Goal: Information Seeking & Learning: Learn about a topic

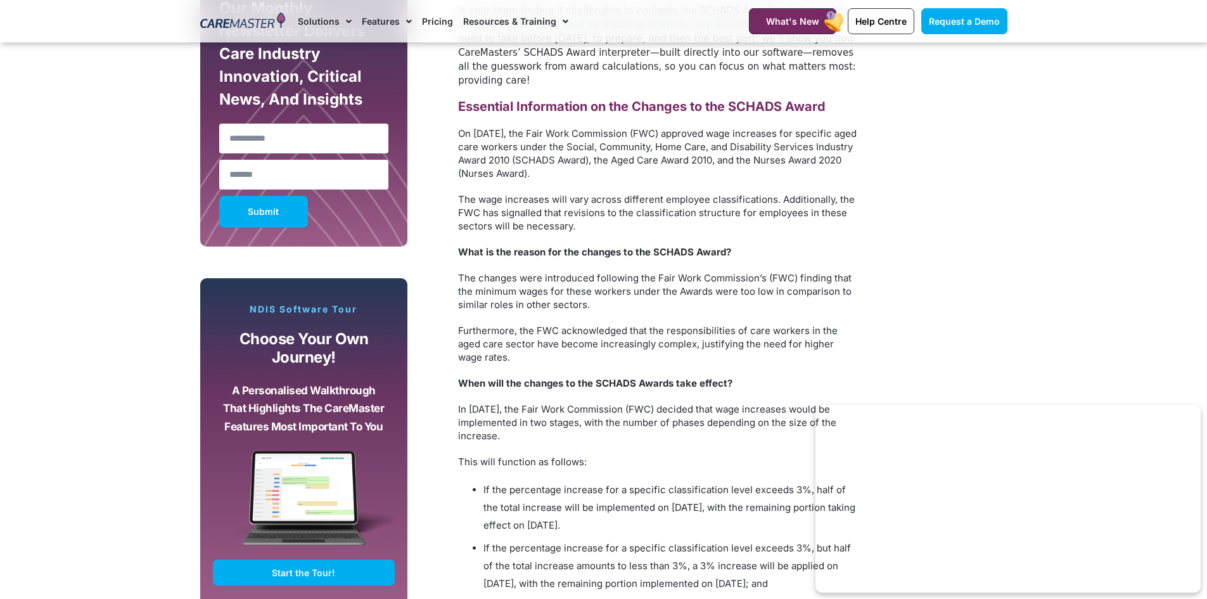
scroll to position [887, 0]
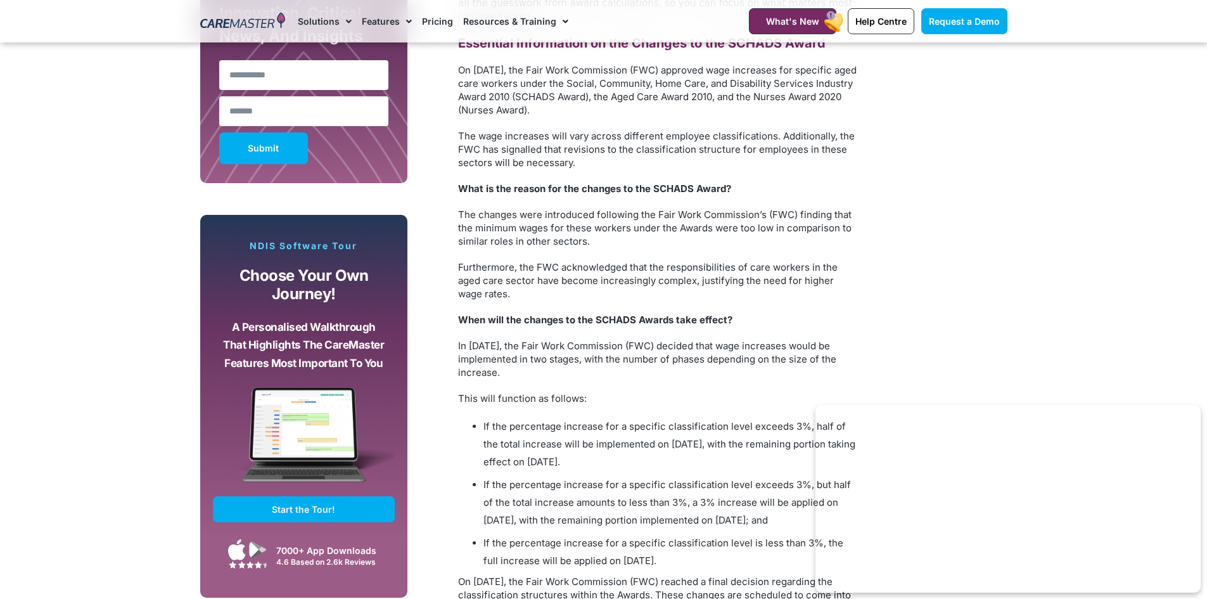
click at [604, 391] on p "This will function as follows:" at bounding box center [657, 397] width 399 height 13
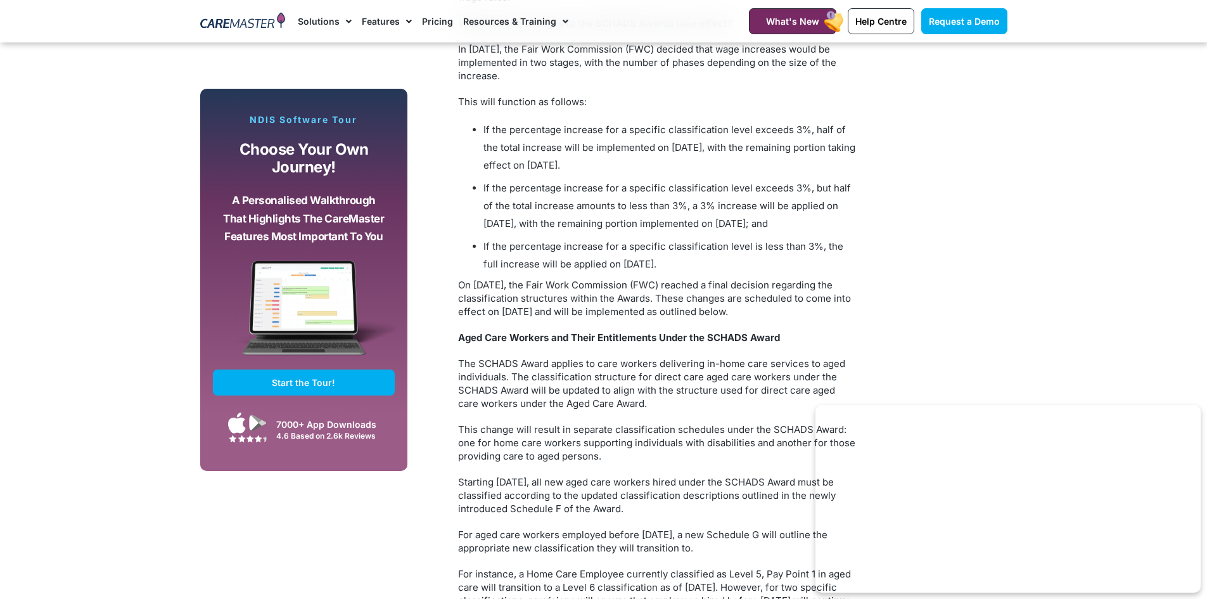
scroll to position [1204, 0]
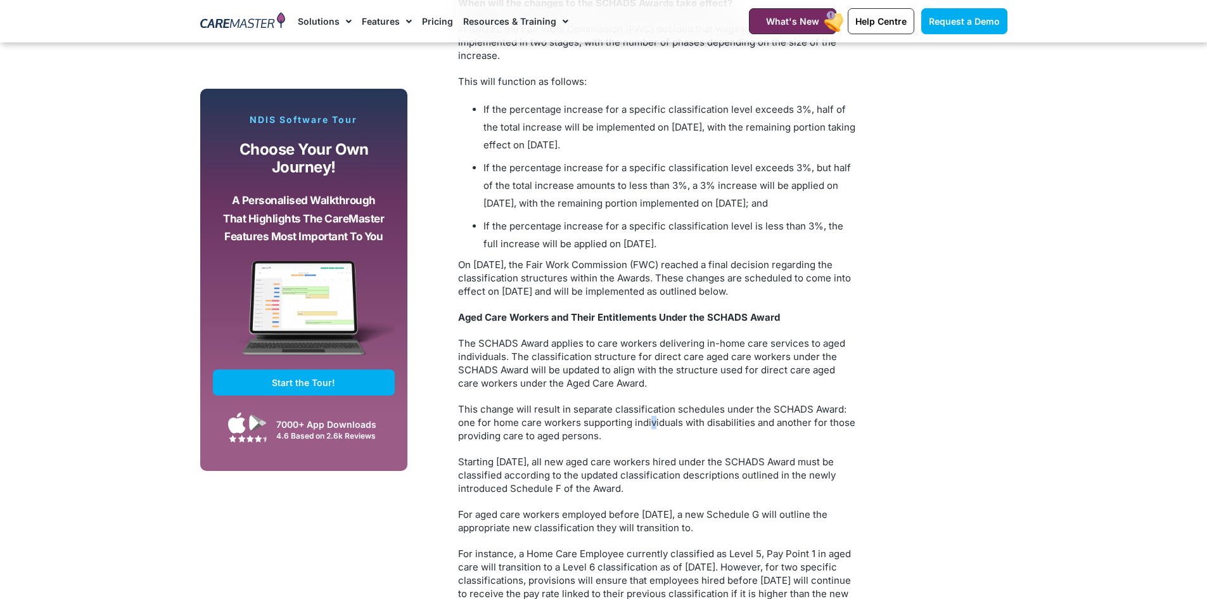
drag, startPoint x: 654, startPoint y: 407, endPoint x: 626, endPoint y: 416, distance: 29.4
click at [644, 409] on p "This change will result in separate classification schedules under the SCHADS A…" at bounding box center [657, 422] width 399 height 40
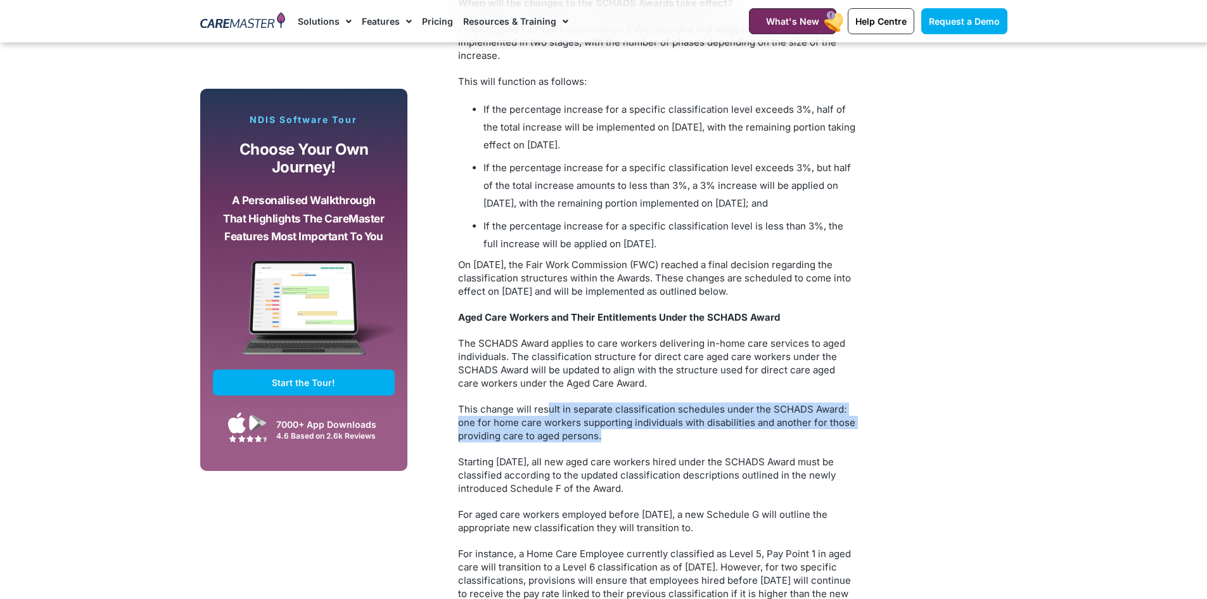
drag, startPoint x: 626, startPoint y: 416, endPoint x: 546, endPoint y: 374, distance: 90.4
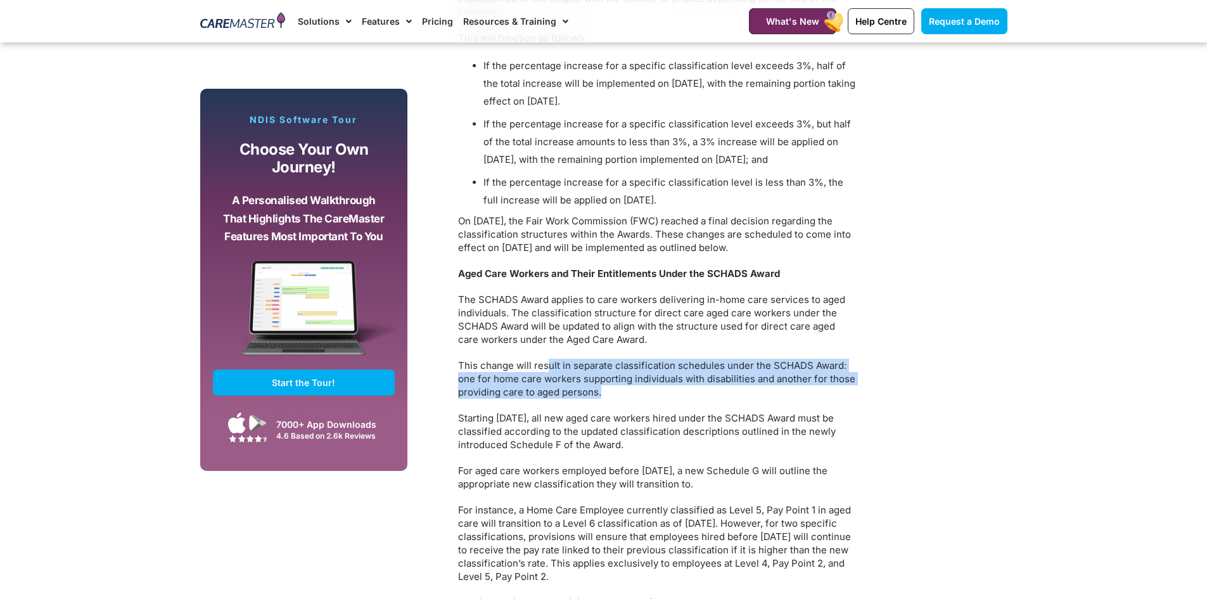
scroll to position [1267, 0]
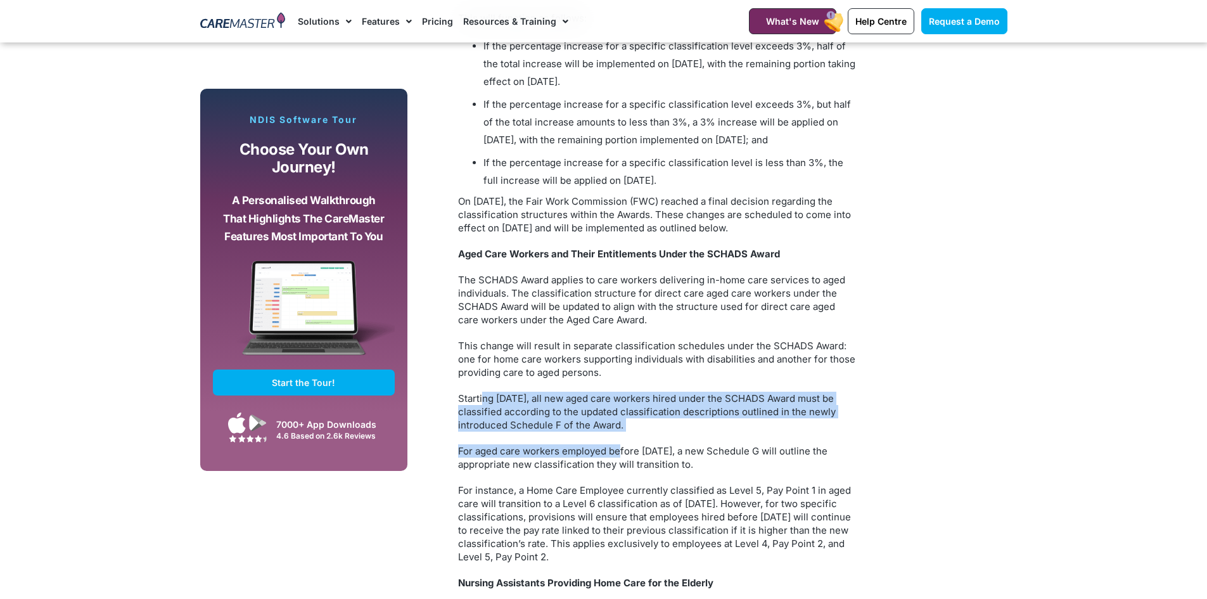
drag, startPoint x: 619, startPoint y: 419, endPoint x: 485, endPoint y: 373, distance: 141.8
click at [485, 373] on div "Are you ready for the upcoming SCHADS Award changes effective 1 January 2025? I…" at bounding box center [657, 569] width 399 height 2109
click at [600, 444] on p "For aged care workers employed before 1 January 2025, a new Schedule G will out…" at bounding box center [657, 457] width 399 height 27
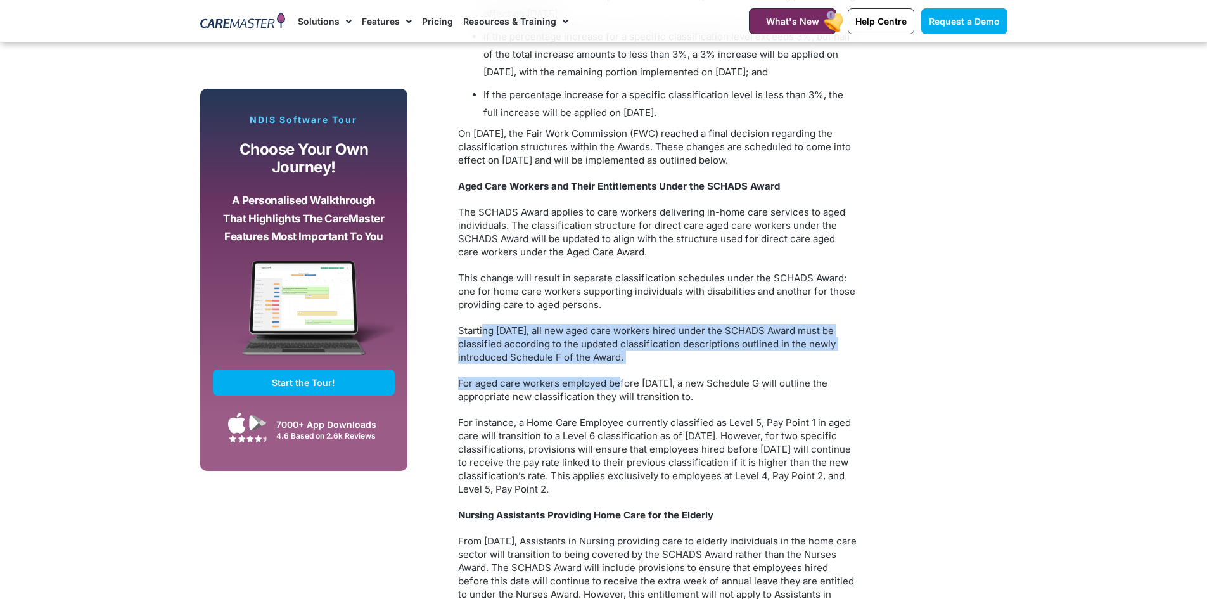
scroll to position [1330, 0]
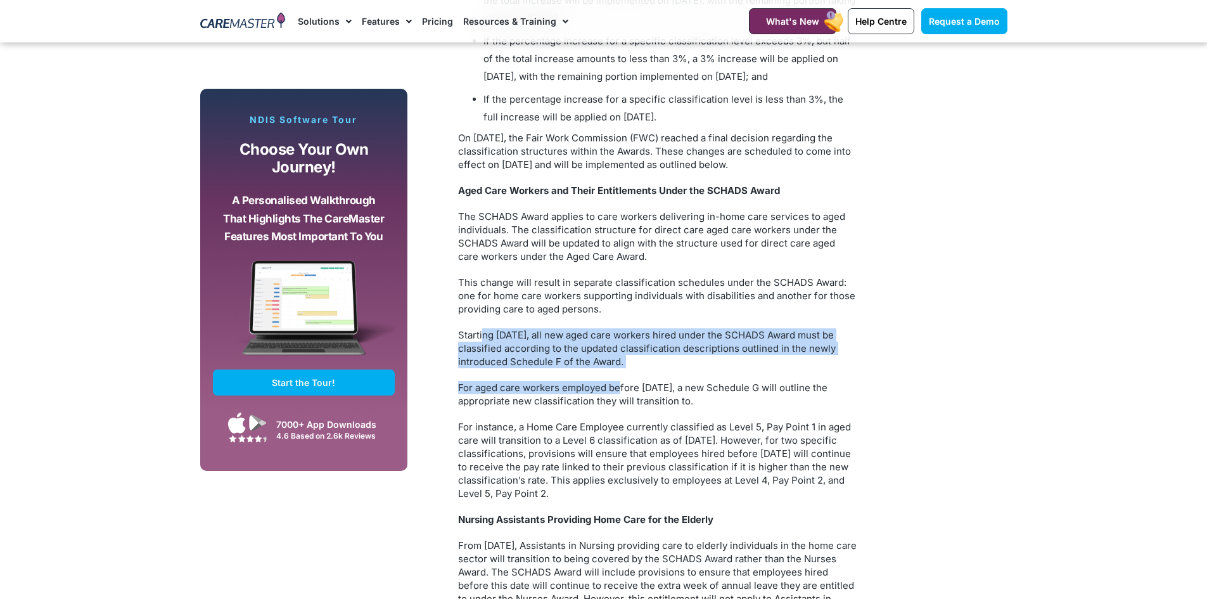
drag, startPoint x: 540, startPoint y: 410, endPoint x: 670, endPoint y: 476, distance: 145.3
click at [670, 476] on p "For instance, a Home Care Employee currently classified as Level 5, Pay Point 1…" at bounding box center [657, 460] width 399 height 80
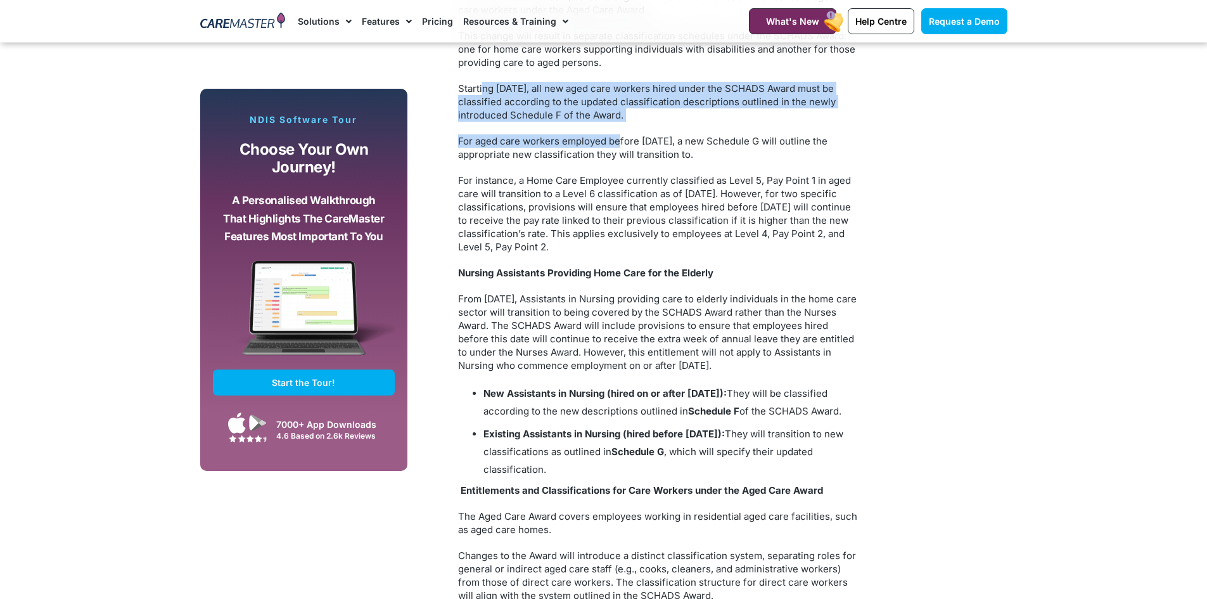
scroll to position [1584, 0]
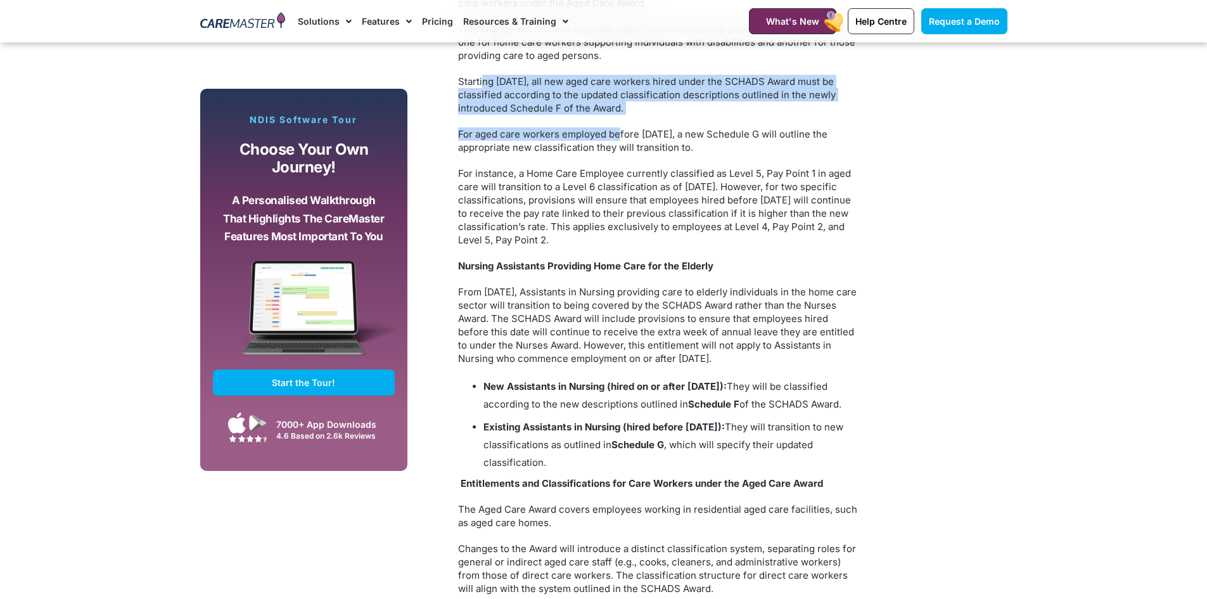
drag, startPoint x: 533, startPoint y: 406, endPoint x: 484, endPoint y: 345, distance: 78.8
click at [486, 343] on div "Are you ready for the upcoming SCHADS Award changes effective 1 January 2025? I…" at bounding box center [657, 252] width 399 height 2109
click at [479, 386] on ul "New Assistants in Nursing (hired on or after 1 January 2025): They will be clas…" at bounding box center [657, 425] width 399 height 94
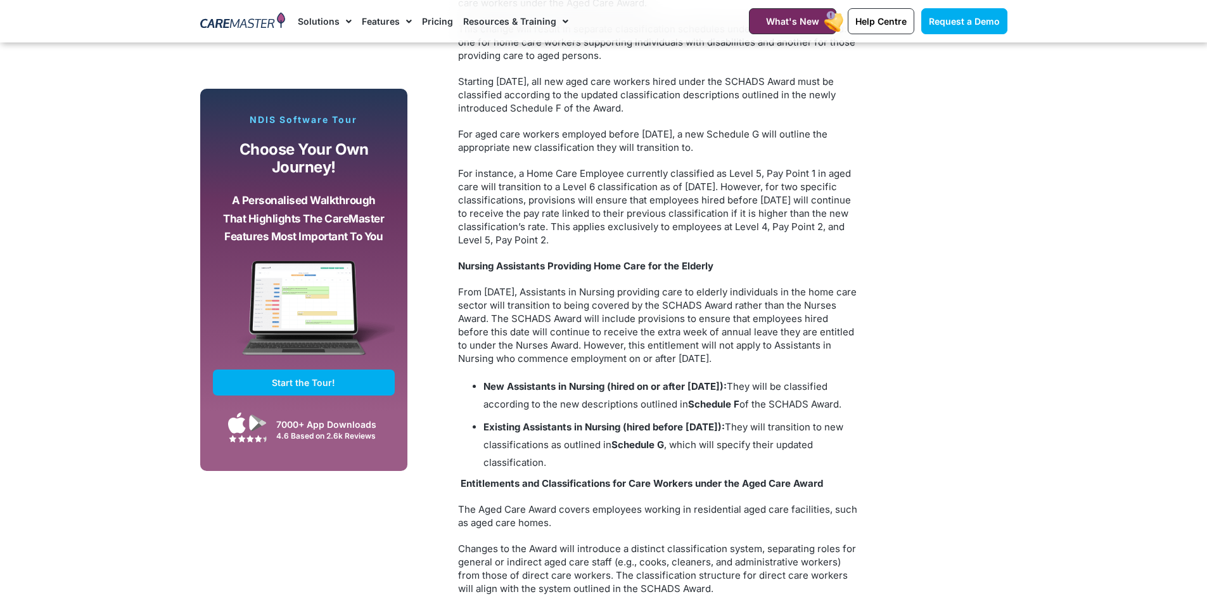
drag, startPoint x: 538, startPoint y: 411, endPoint x: 462, endPoint y: 367, distance: 88.0
click at [462, 378] on ul "New Assistants in Nursing (hired on or after 1 January 2025): They will be clas…" at bounding box center [657, 425] width 399 height 94
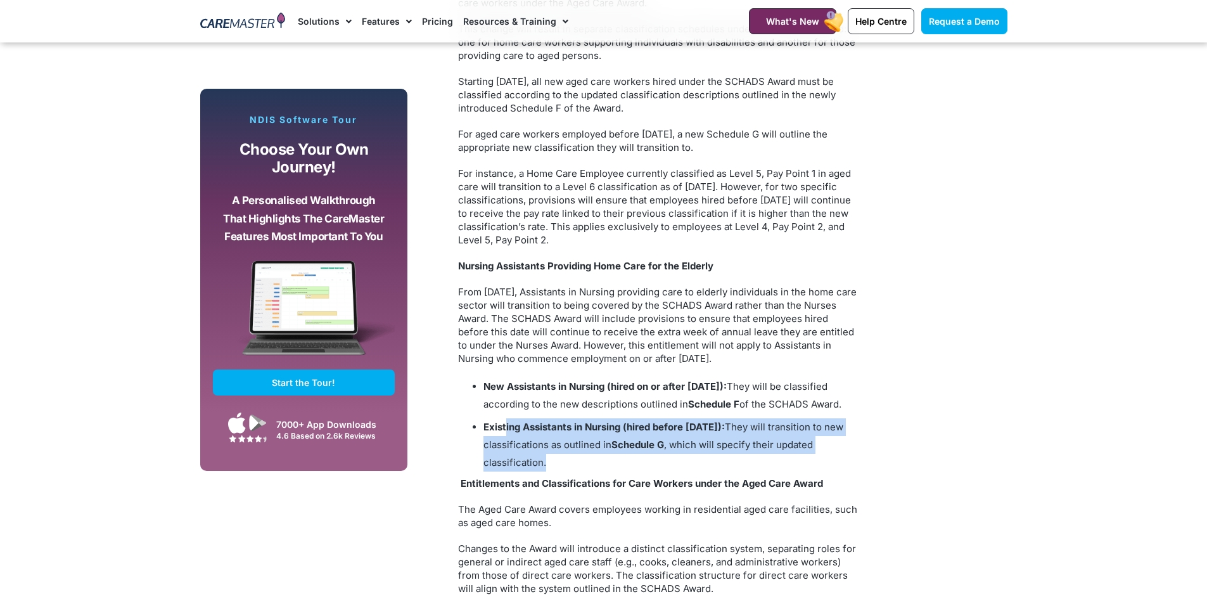
drag, startPoint x: 562, startPoint y: 460, endPoint x: 507, endPoint y: 426, distance: 64.5
click at [507, 426] on li "Existing Assistants in Nursing (hired before 1 January 2025): They will transit…" at bounding box center [670, 444] width 374 height 53
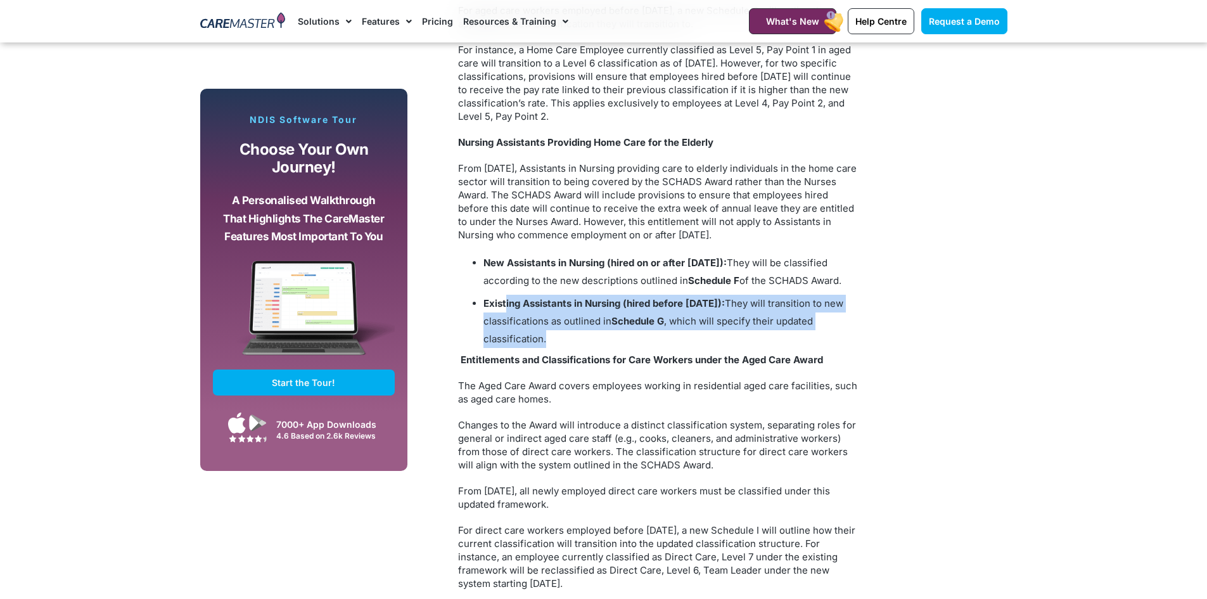
scroll to position [1710, 0]
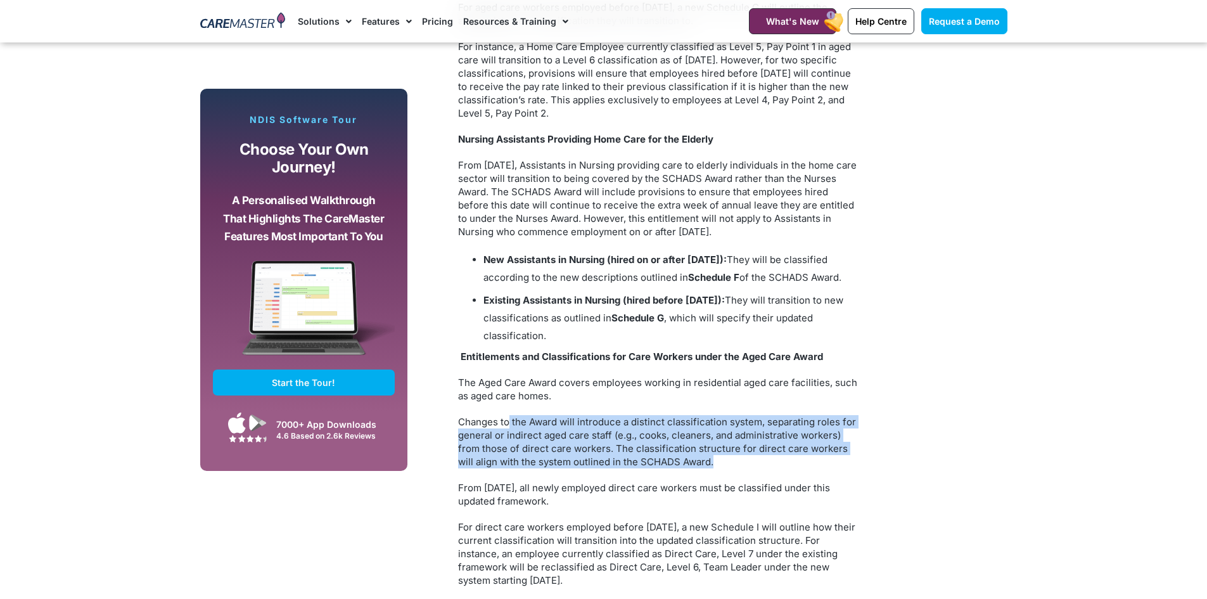
drag, startPoint x: 507, startPoint y: 422, endPoint x: 733, endPoint y: 461, distance: 229.5
click at [733, 461] on p "Changes to the Award will introduce a distinct classification system, separatin…" at bounding box center [657, 441] width 399 height 53
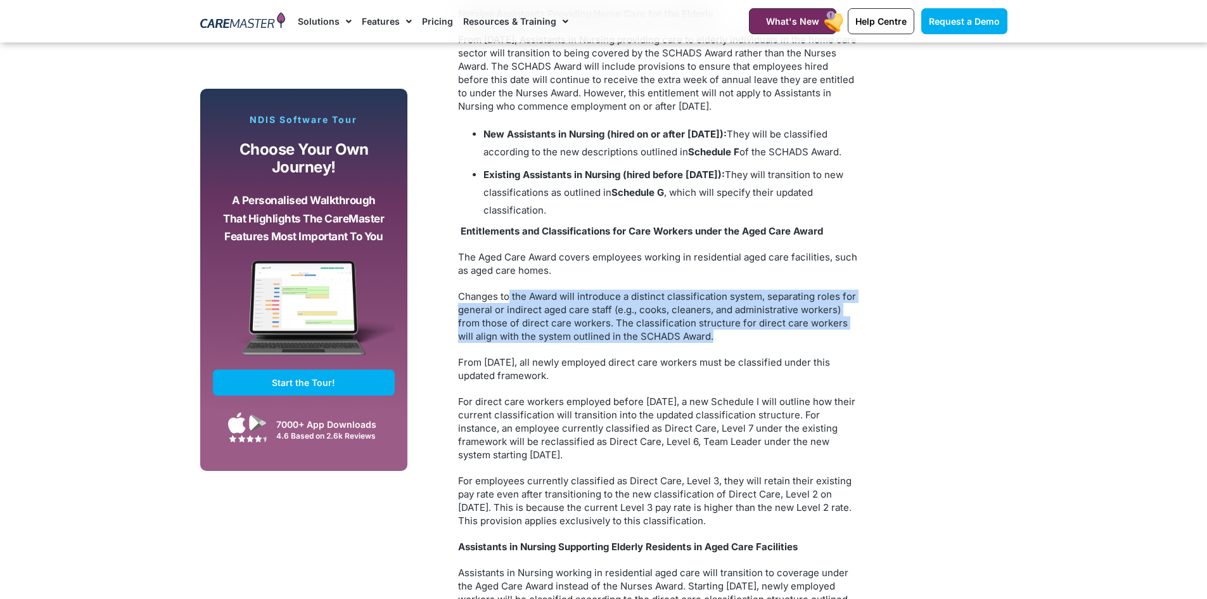
scroll to position [1837, 0]
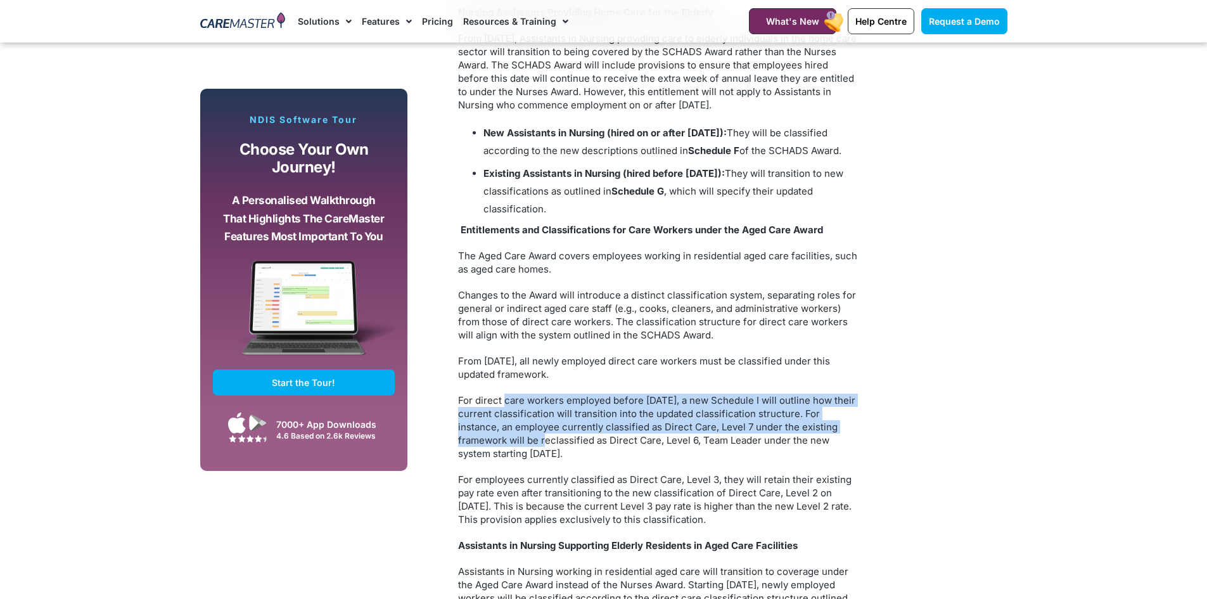
drag, startPoint x: 503, startPoint y: 405, endPoint x: 513, endPoint y: 442, distance: 38.1
click at [513, 442] on p "For direct care workers employed before 1 January 2025, a new Schedule I will o…" at bounding box center [657, 426] width 399 height 67
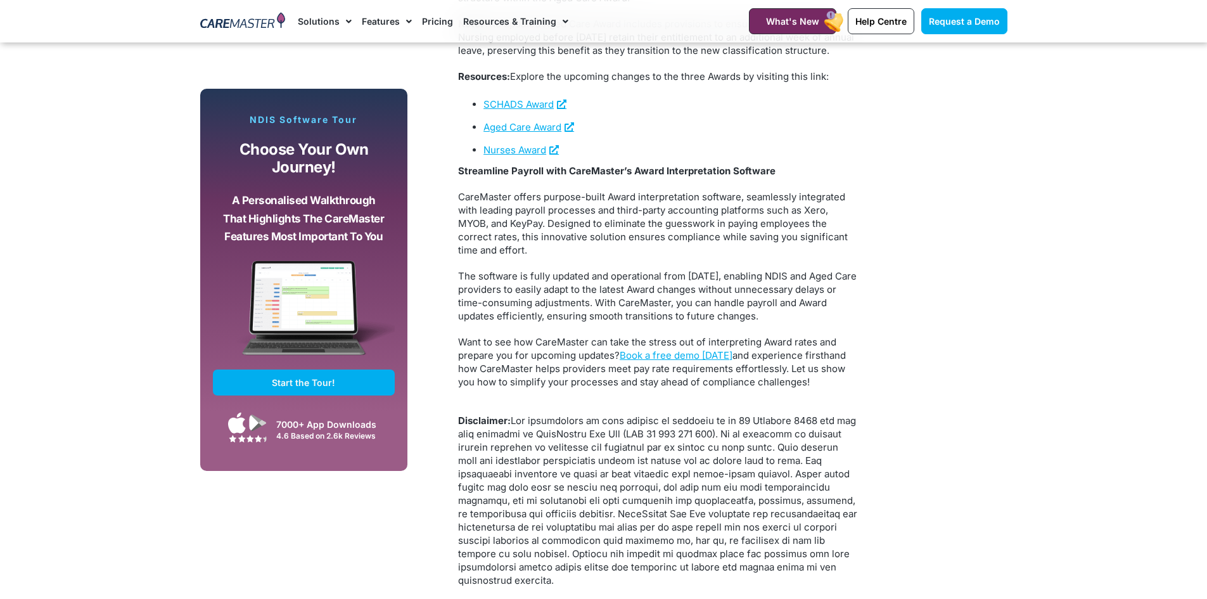
scroll to position [2597, 0]
